Goal: Information Seeking & Learning: Learn about a topic

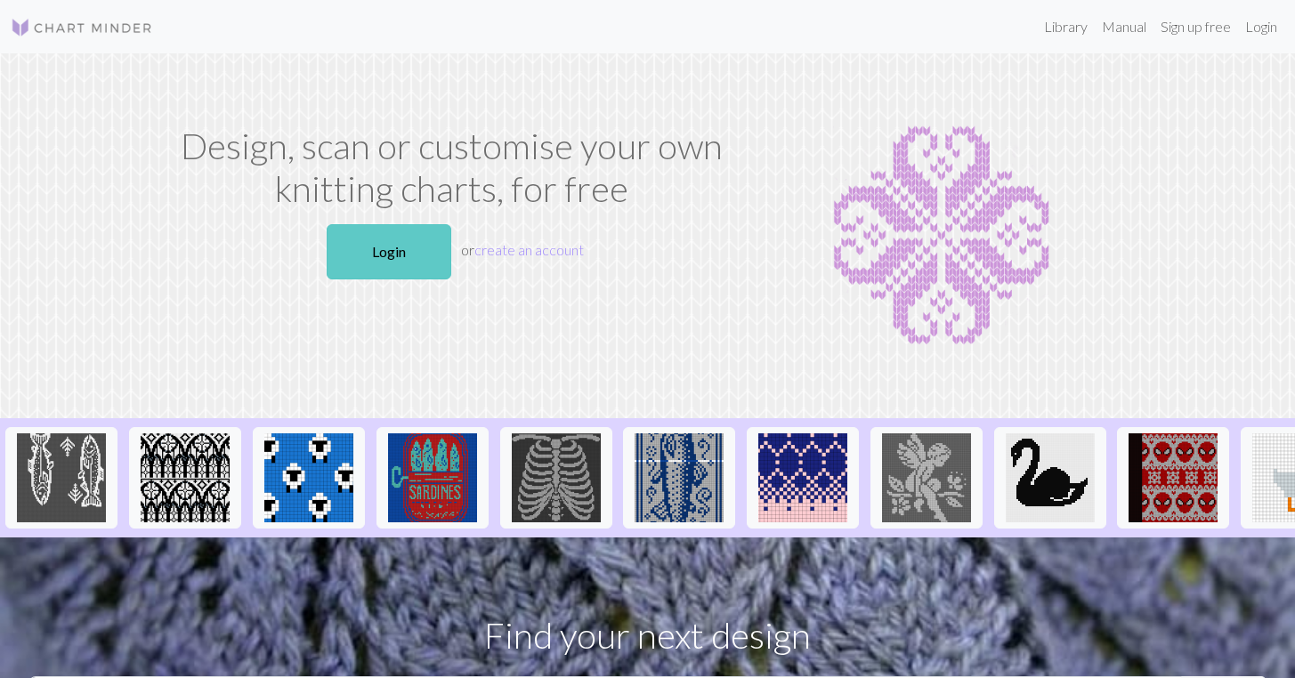
click at [428, 263] on link "Login" at bounding box center [389, 251] width 125 height 55
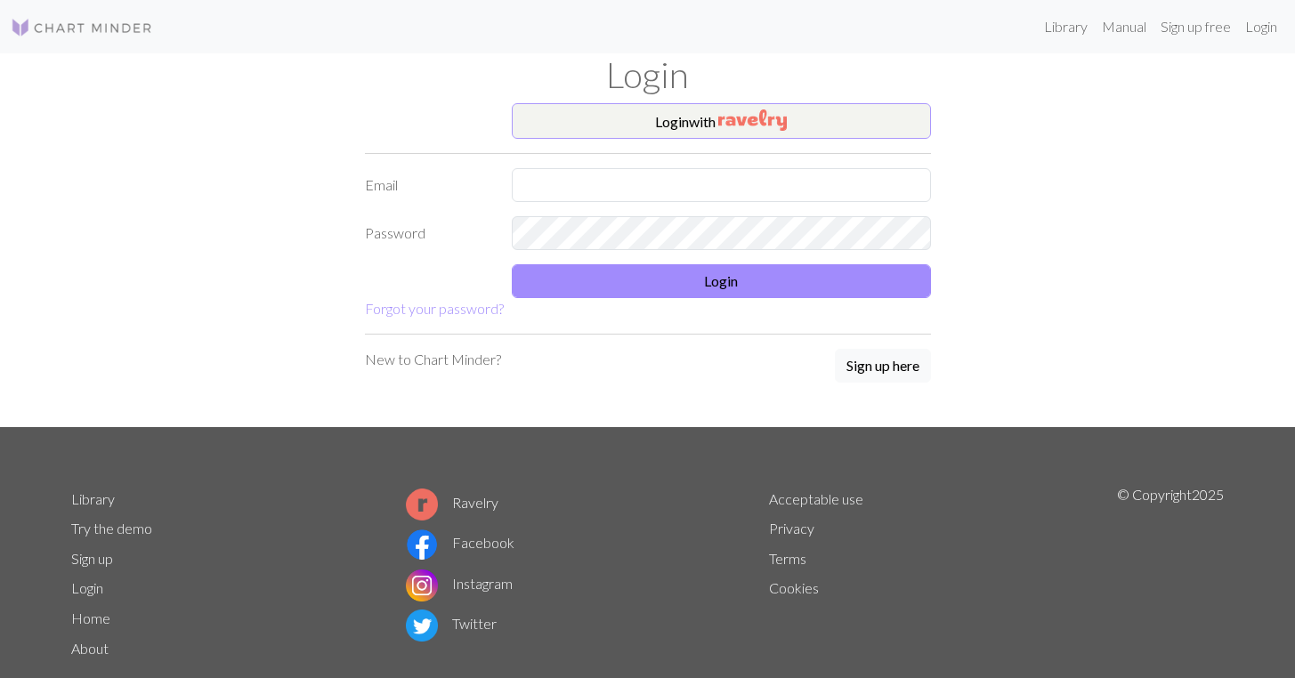
click at [630, 124] on button "Login with" at bounding box center [721, 121] width 419 height 36
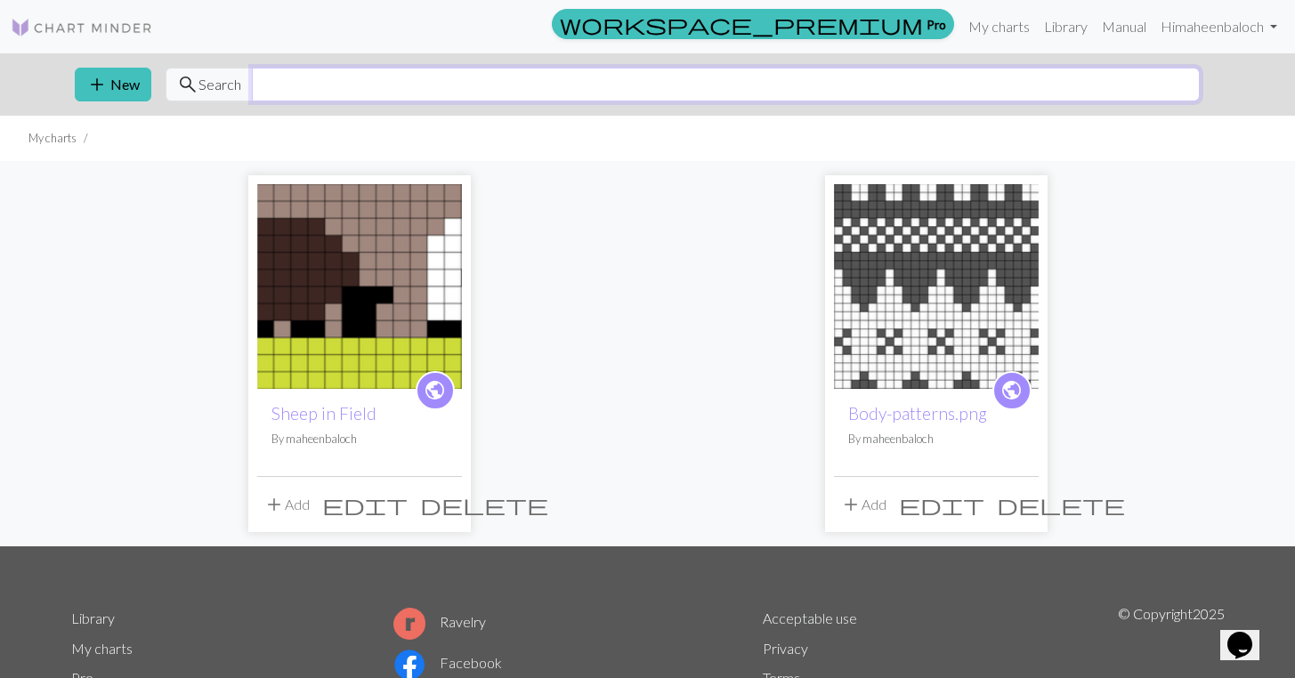
click at [844, 98] on input "text" at bounding box center [726, 85] width 948 height 34
type input "mushroom"
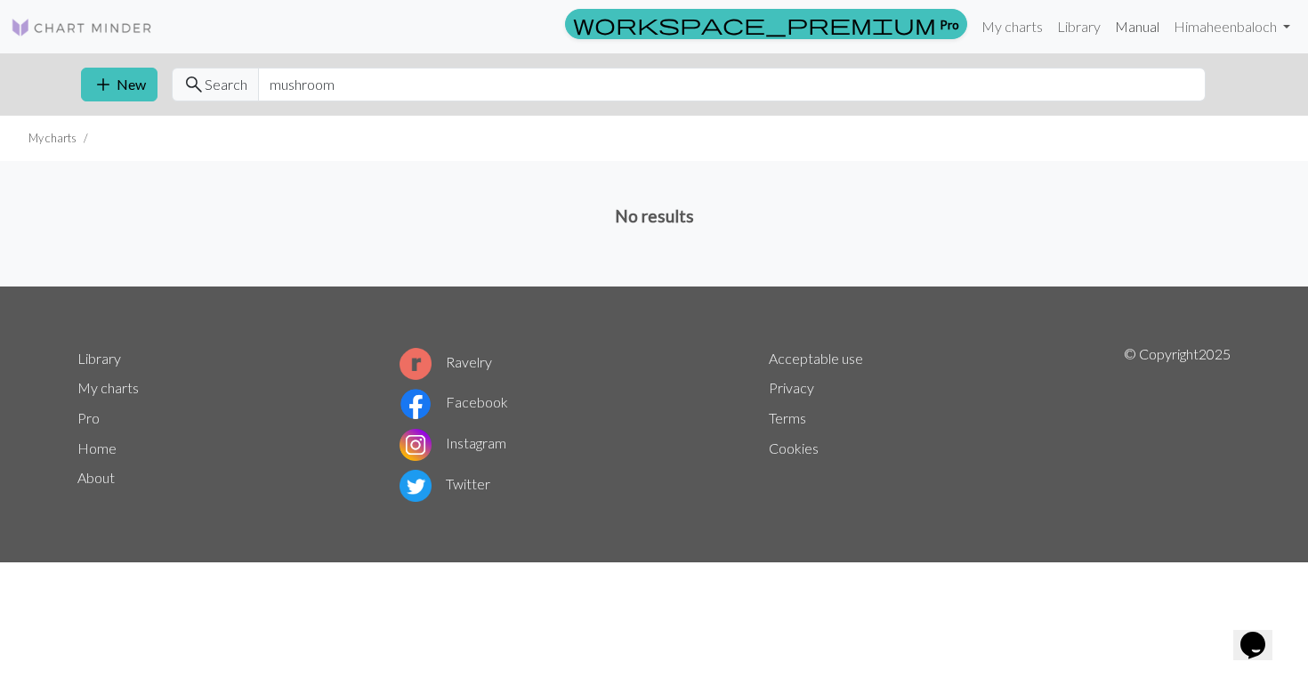
click at [1129, 24] on link "Manual" at bounding box center [1137, 27] width 59 height 36
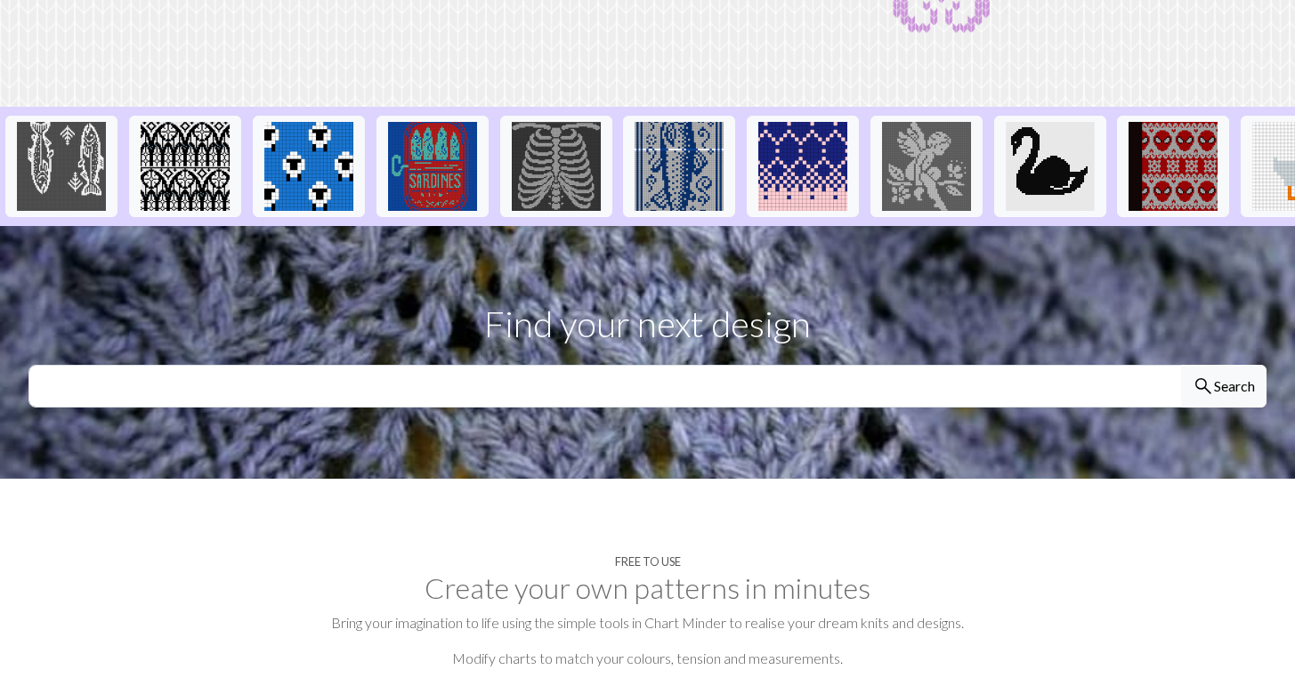
scroll to position [447, 0]
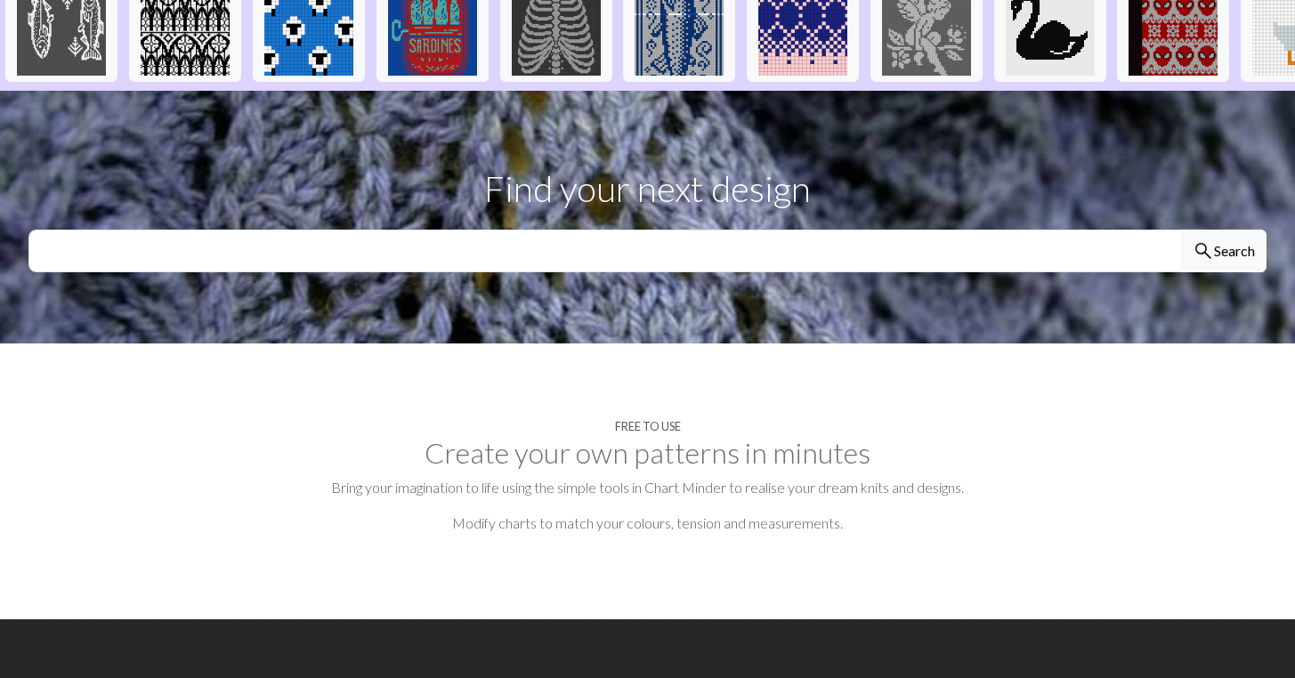
click at [523, 299] on section "Find your next design search Search" at bounding box center [647, 217] width 1295 height 253
click at [433, 258] on input "text" at bounding box center [604, 251] width 1153 height 43
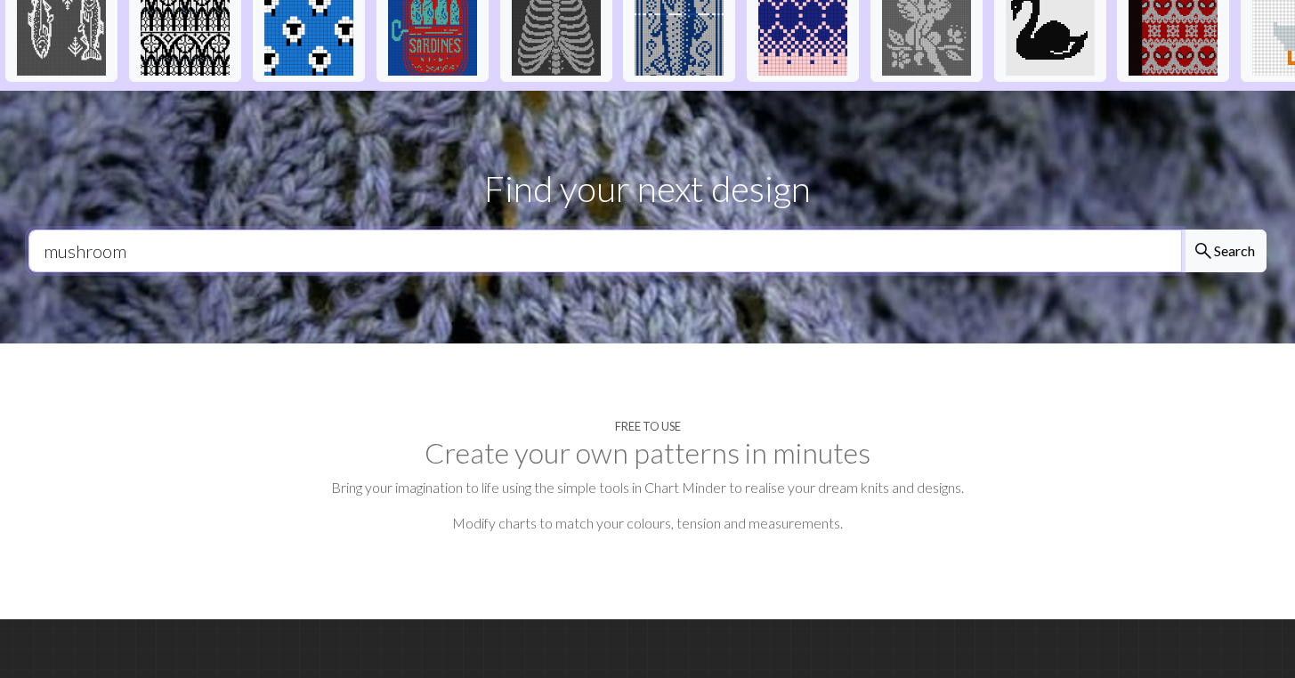
type input "mushroom"
click at [1223, 264] on button "search Search" at bounding box center [1223, 251] width 85 height 43
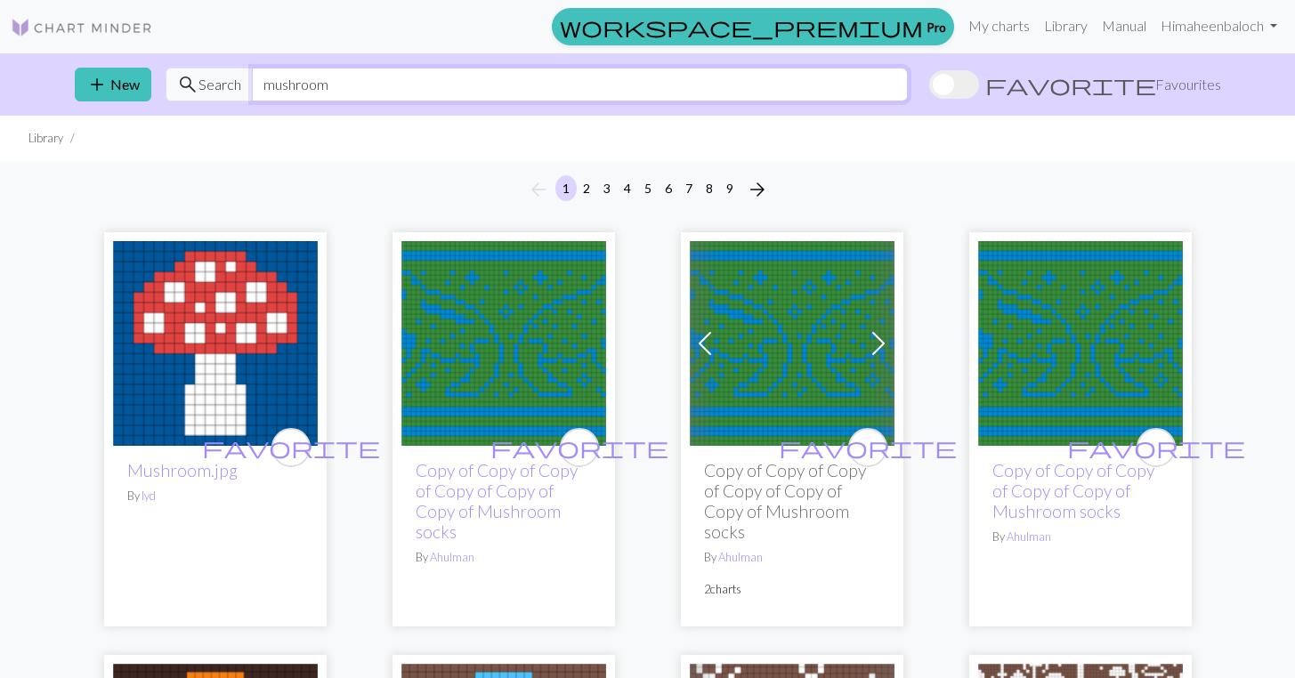
click at [341, 82] on input "mushroom" at bounding box center [580, 85] width 656 height 34
type input "mushrooms"
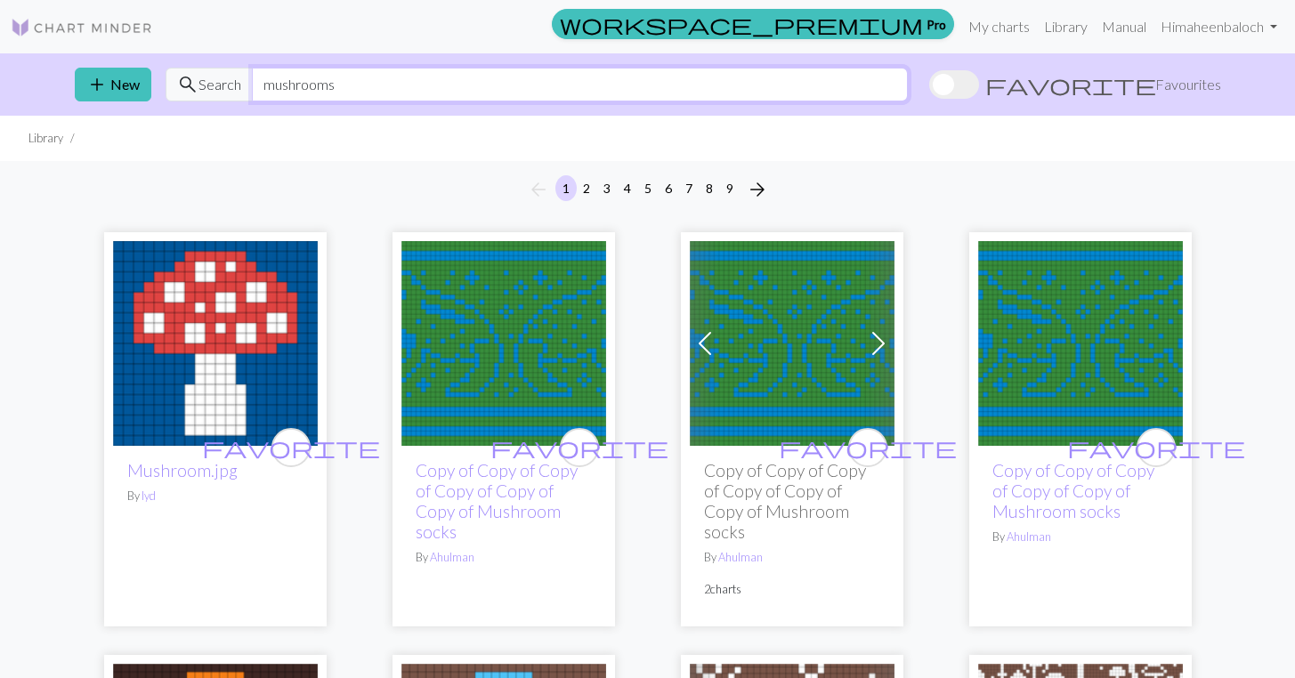
click at [908, 94] on input "mushrooms" at bounding box center [580, 85] width 656 height 34
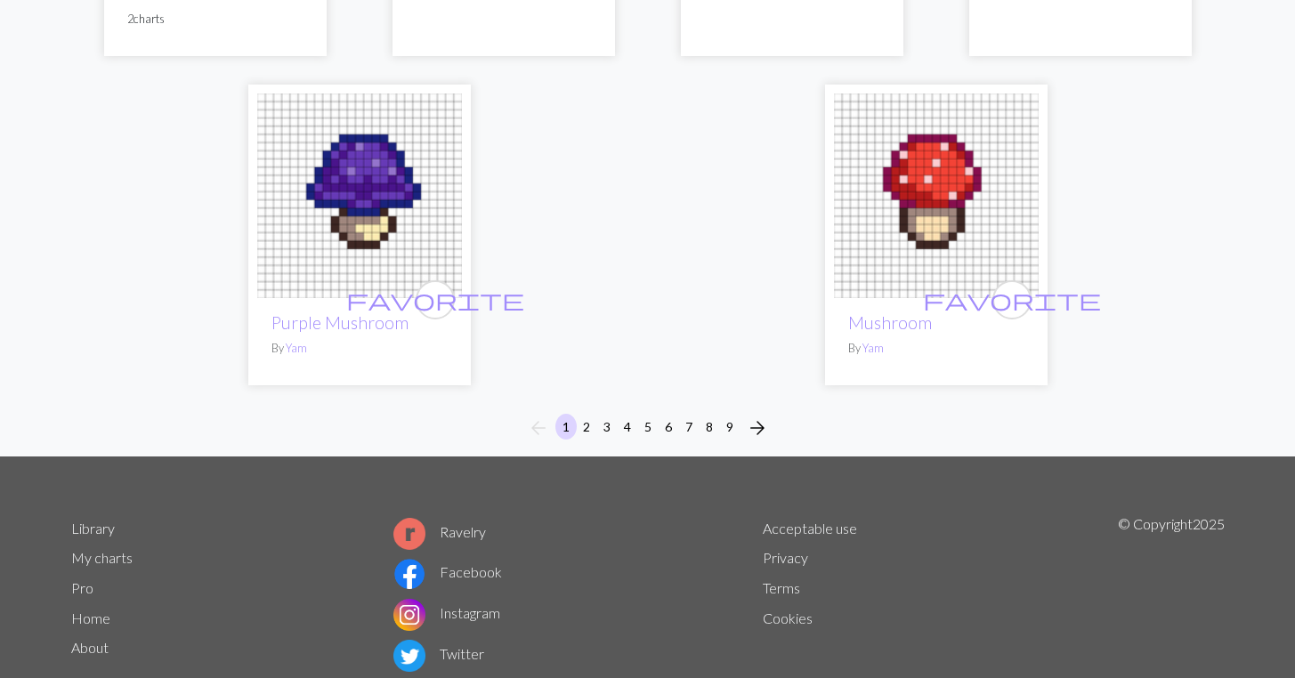
scroll to position [4714, 0]
